Goal: Find specific page/section: Find specific page/section

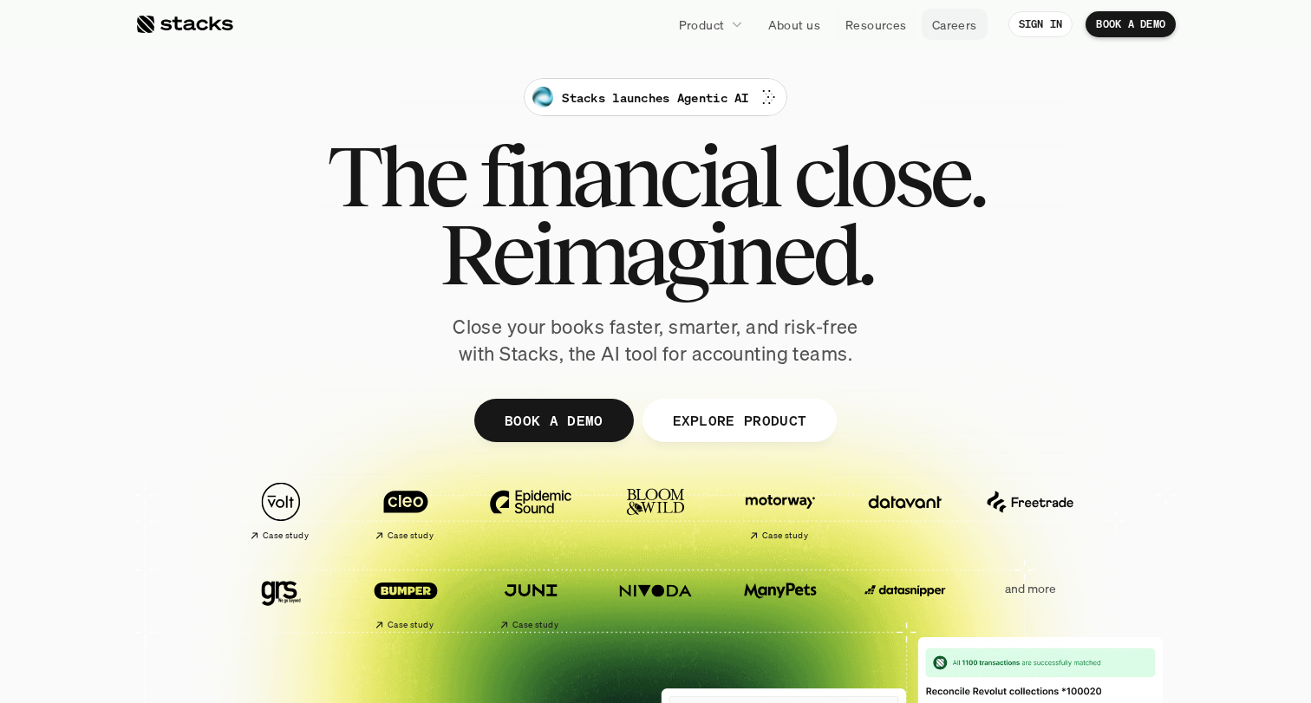
click at [971, 27] on p "Careers" at bounding box center [954, 25] width 45 height 18
click at [631, 180] on span "financial" at bounding box center [628, 176] width 299 height 78
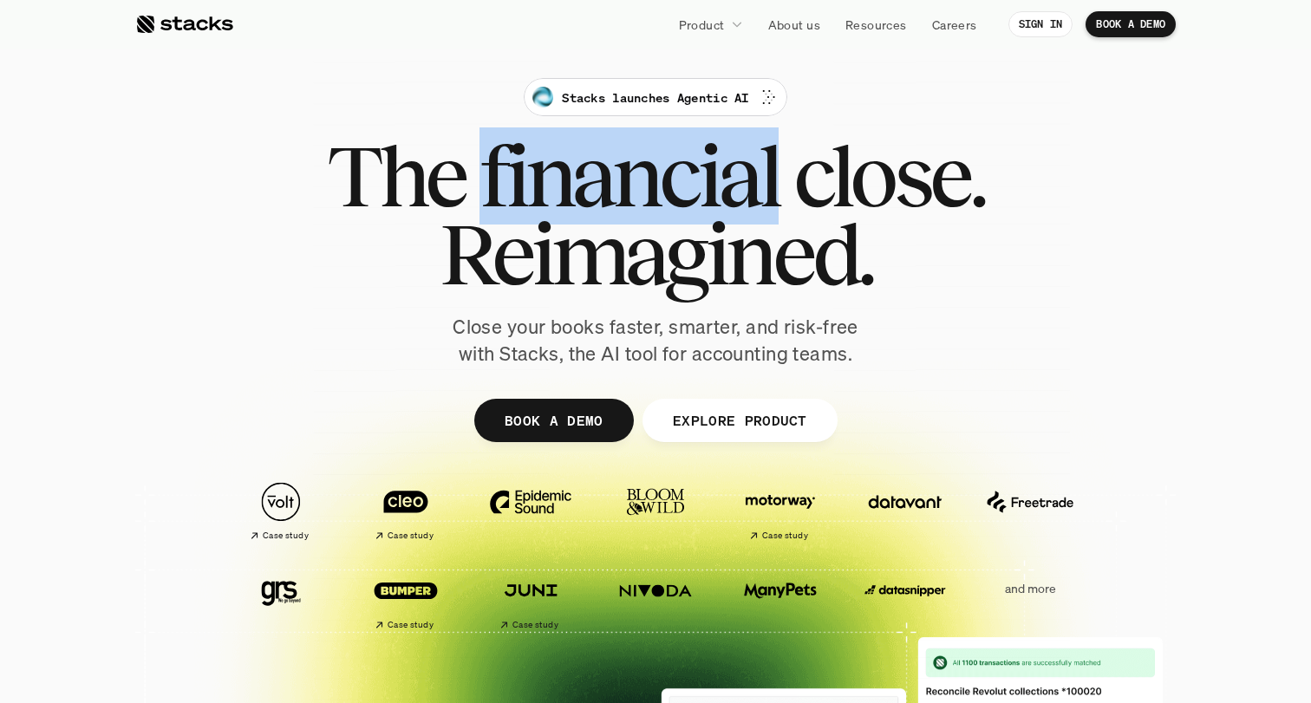
click at [631, 180] on span "financial" at bounding box center [628, 176] width 299 height 78
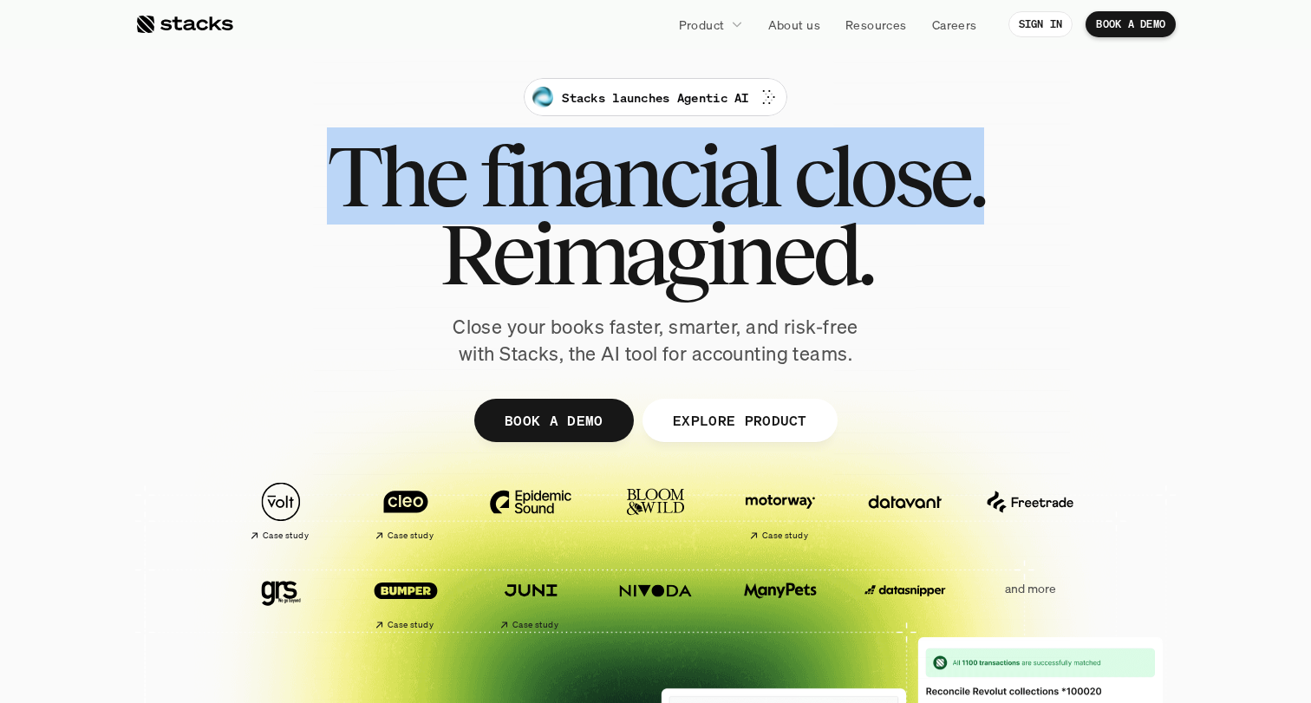
click at [631, 180] on span "financial" at bounding box center [628, 176] width 299 height 78
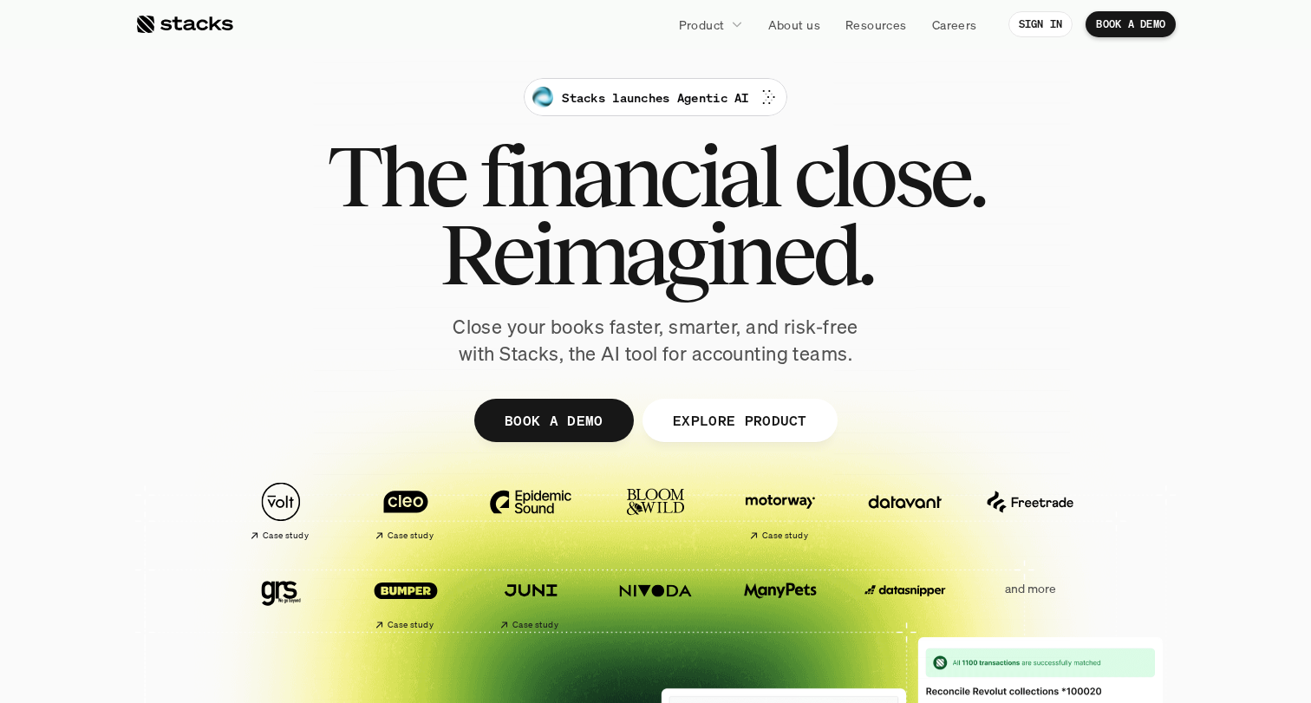
click at [633, 270] on span "Reimagined." at bounding box center [656, 254] width 433 height 78
click at [932, 20] on p "Careers" at bounding box center [954, 25] width 45 height 18
click at [587, 45] on nav "Product About us Resources Careers SIGN IN BOOK A DEMO" at bounding box center [655, 24] width 1311 height 49
click at [962, 30] on p "Careers" at bounding box center [954, 25] width 45 height 18
